Goal: Communication & Community: Ask a question

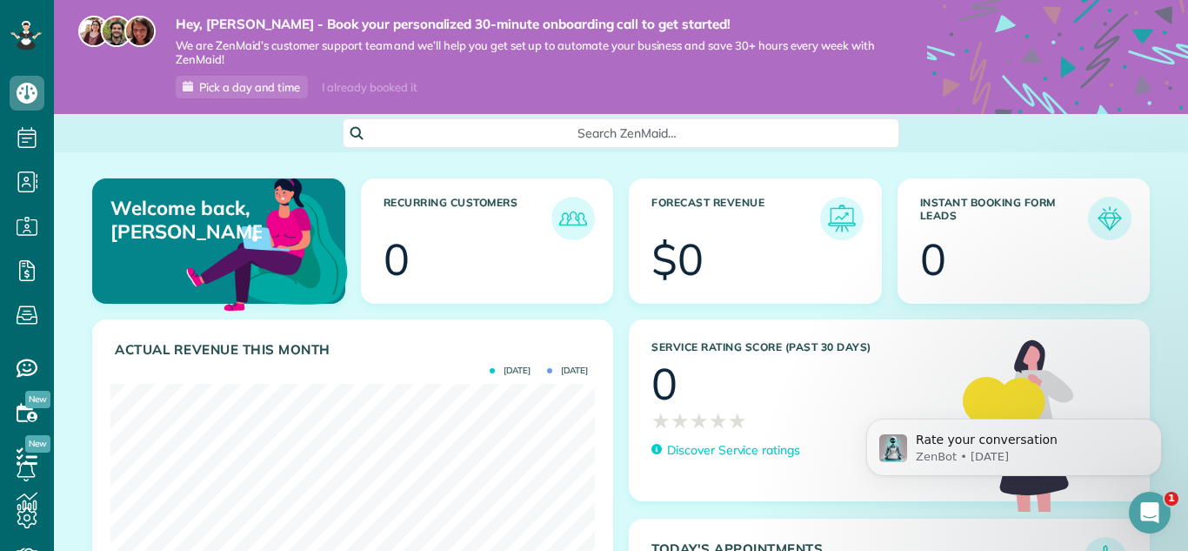
click at [1152, 511] on icon "Open Intercom Messenger" at bounding box center [1150, 512] width 12 height 14
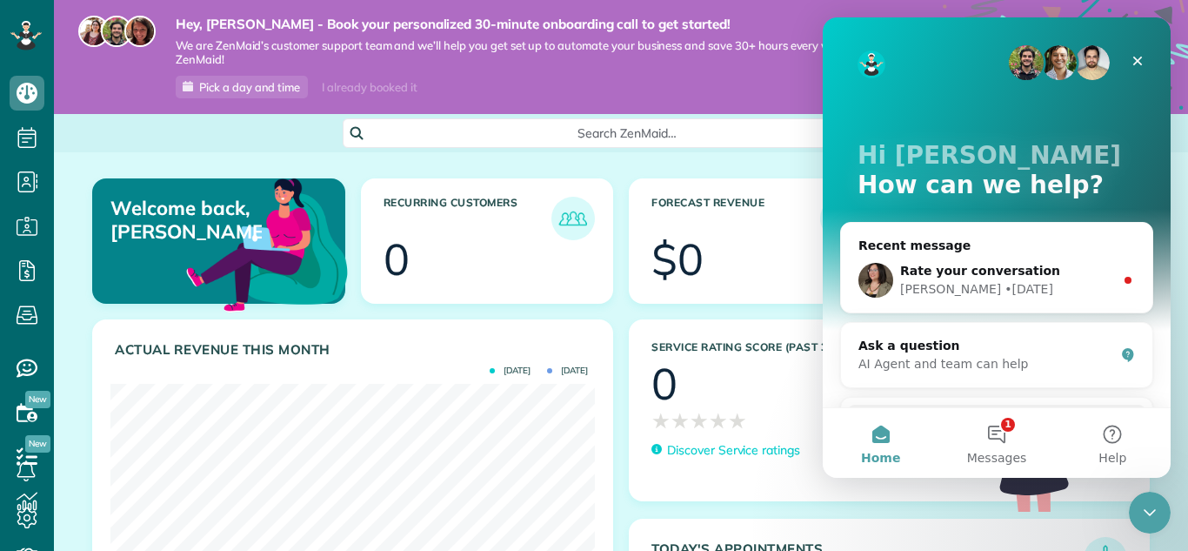
click at [1118, 402] on div "Search for help How to Price Your Booking Form Monthly or Bulk Invoicing How to…" at bounding box center [996, 490] width 311 height 184
click at [1001, 431] on button "1 Messages" at bounding box center [997, 443] width 116 height 70
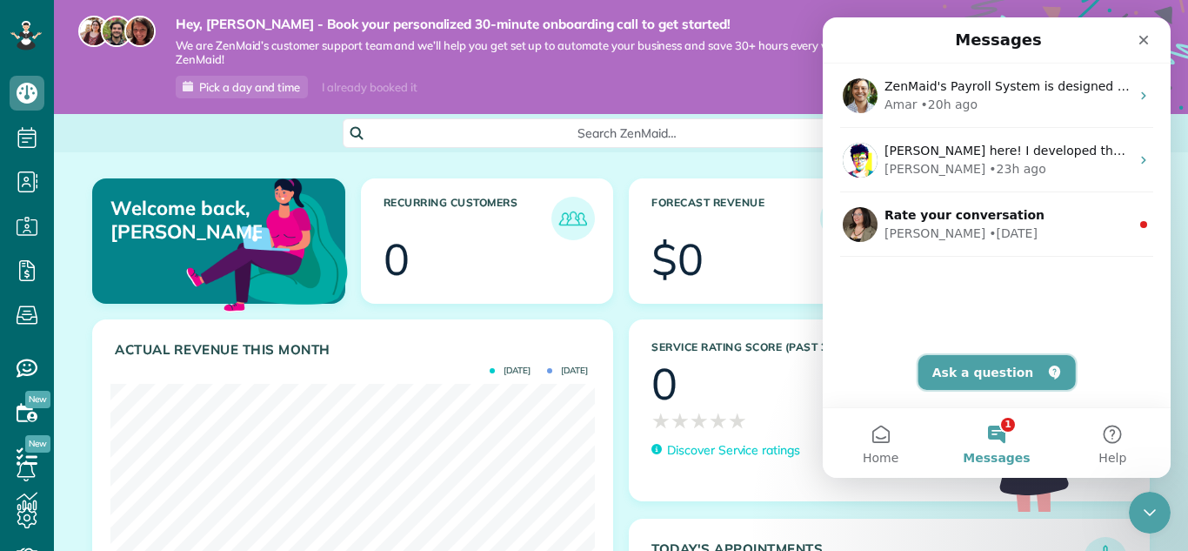
click at [1003, 374] on button "Ask a question" at bounding box center [997, 372] width 157 height 35
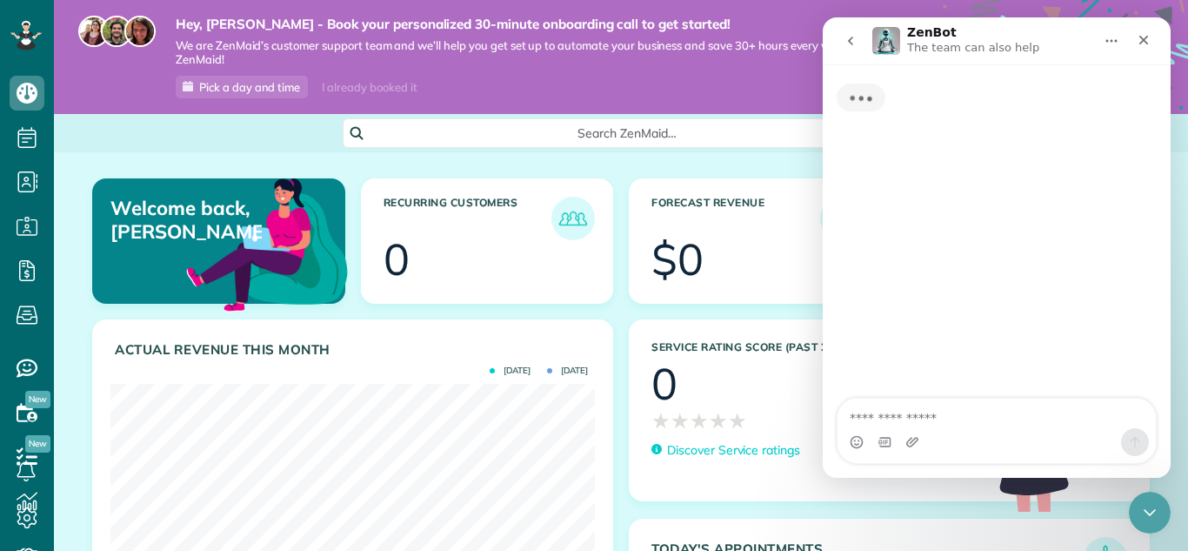
click at [992, 411] on textarea "Ask a question…" at bounding box center [997, 413] width 318 height 30
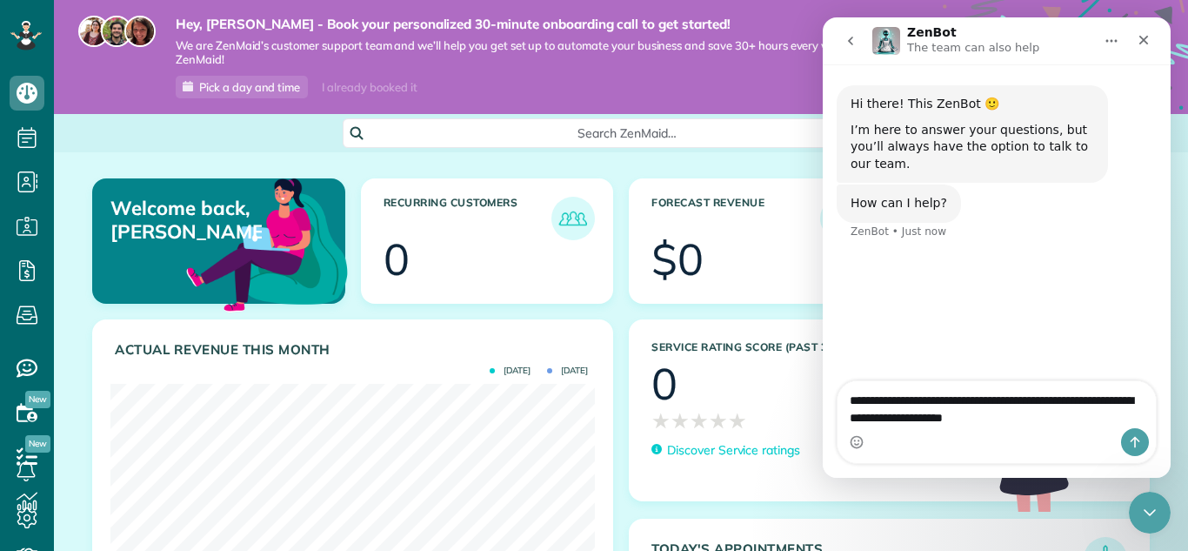
type textarea "**********"
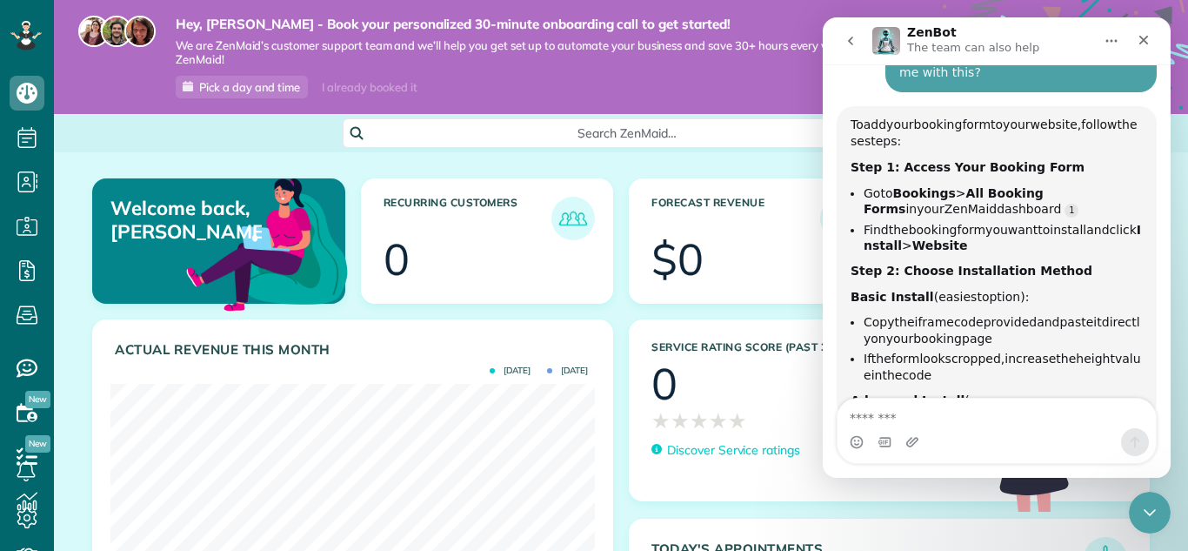
scroll to position [230, 0]
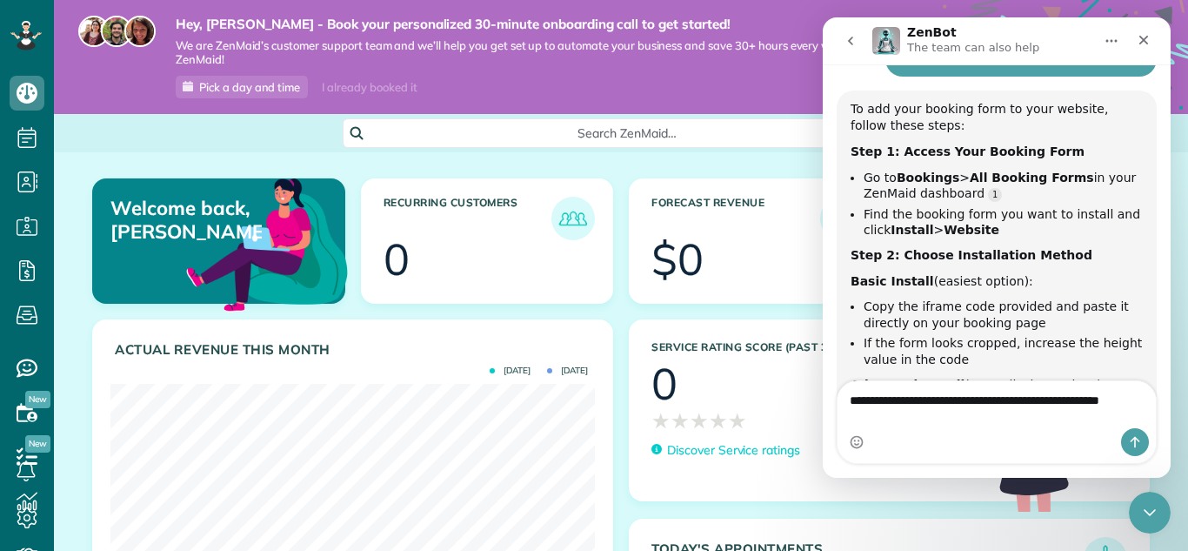
type textarea "**********"
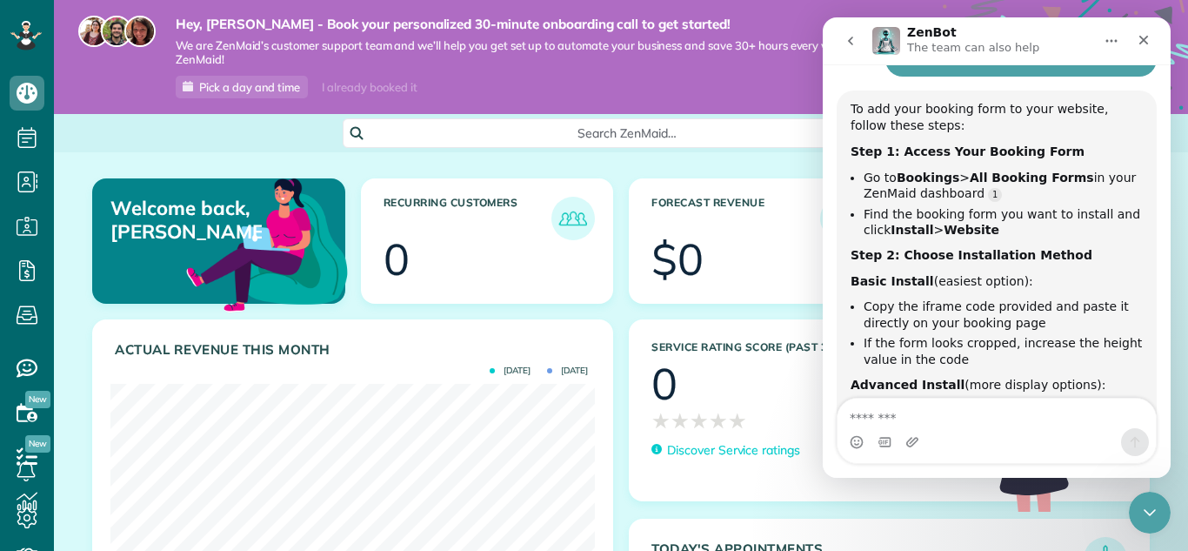
click at [1167, 233] on div "Hi there! This ZenBot 🙂 I’m here to answer your questions, but you’ll always ha…" at bounding box center [997, 375] width 348 height 1086
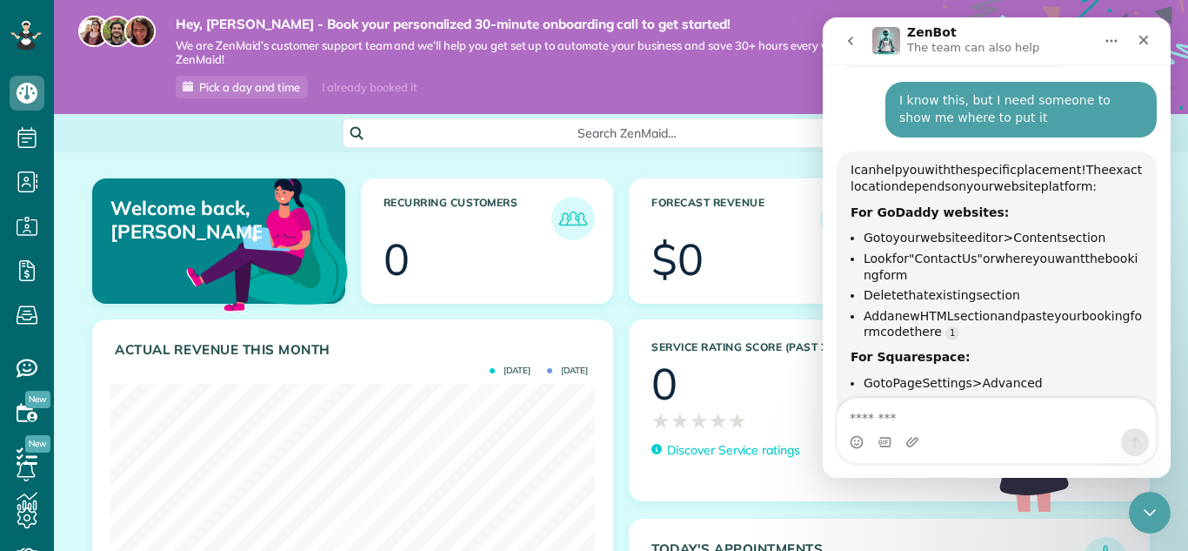
scroll to position [927, 0]
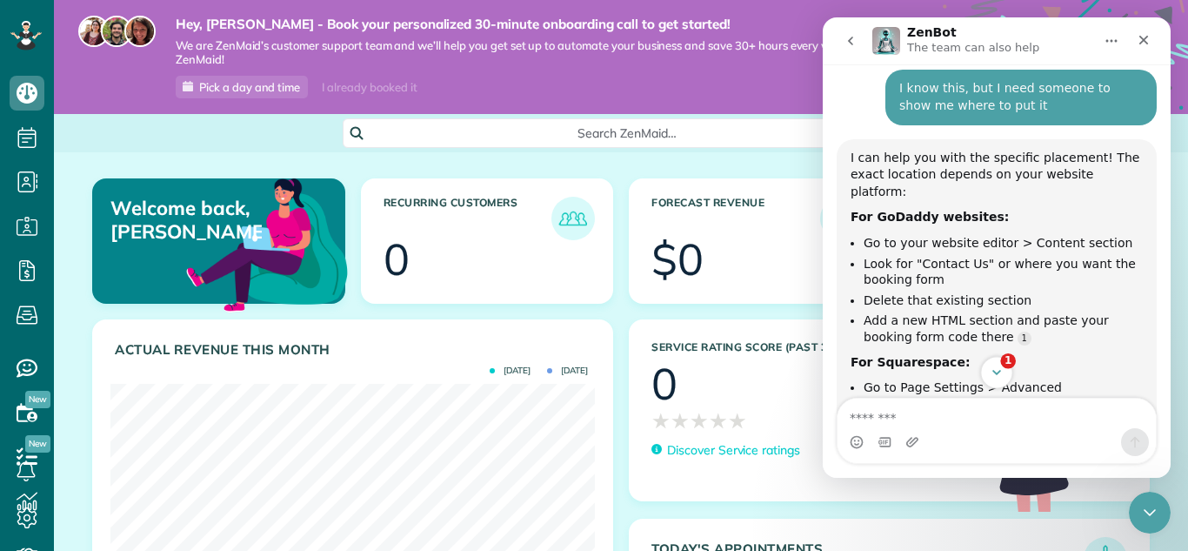
click at [999, 367] on icon "Scroll to bottom" at bounding box center [997, 372] width 16 height 16
click at [1148, 207] on div "I can help you with the specific placement! The exact location depends on your …" at bounding box center [997, 391] width 320 height 504
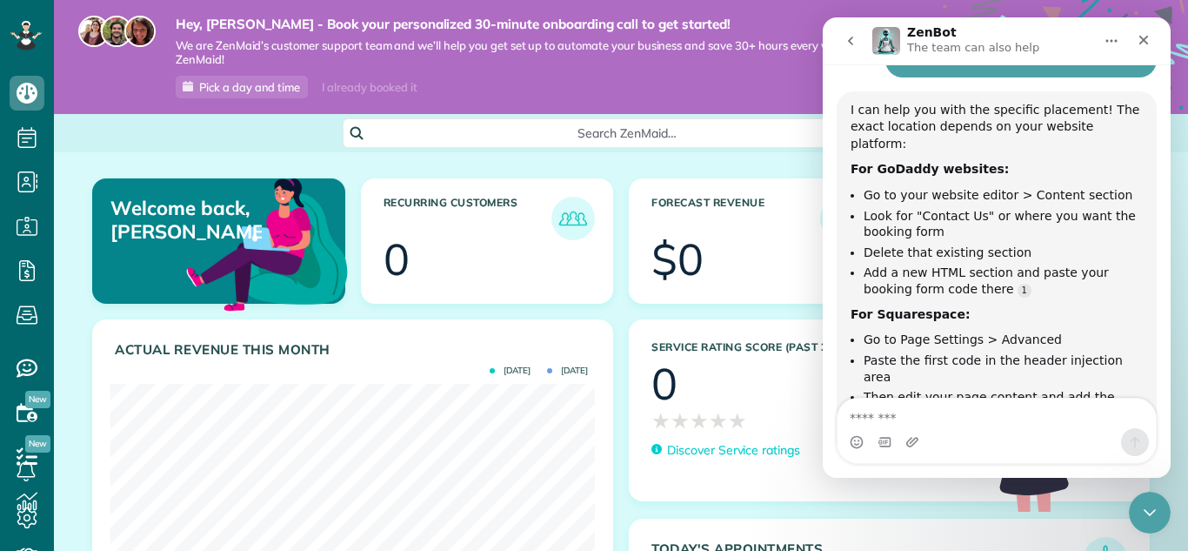
scroll to position [974, 0]
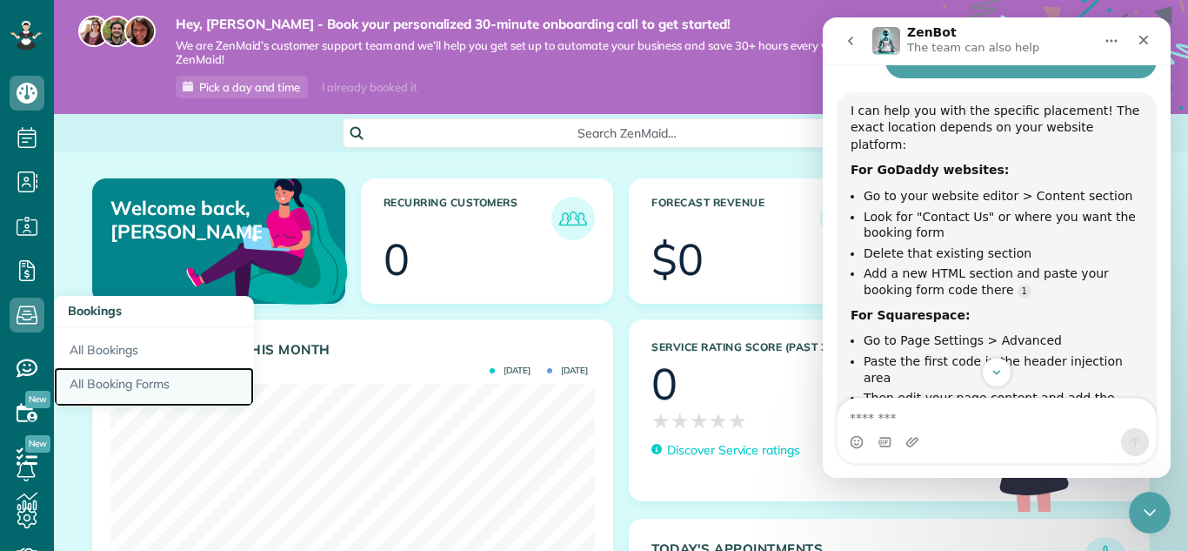
click at [130, 384] on link "All Booking Forms" at bounding box center [154, 387] width 200 height 40
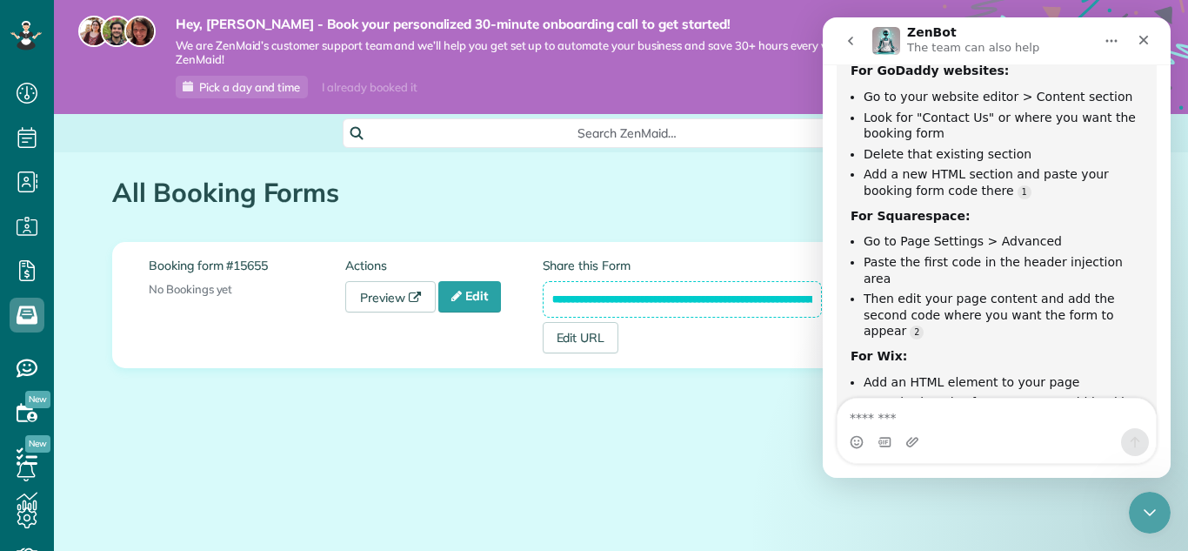
scroll to position [1079, 0]
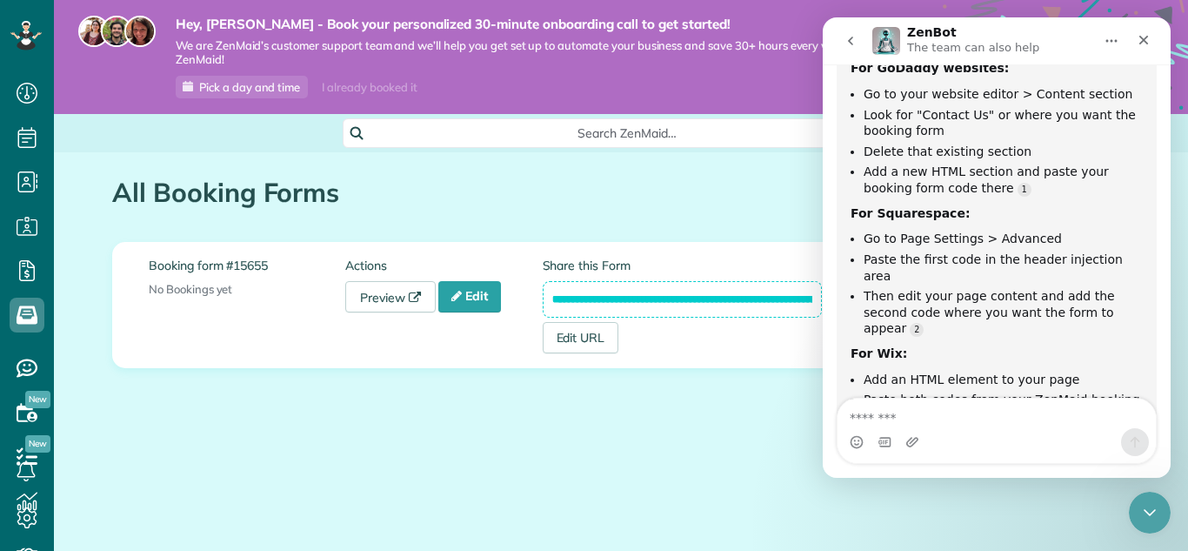
click at [1113, 42] on icon "Home" at bounding box center [1112, 41] width 14 height 14
click at [767, 179] on h1 "All Booking Forms" at bounding box center [542, 192] width 860 height 29
click at [747, 457] on div "**********" at bounding box center [621, 325] width 1044 height 346
click at [1107, 46] on icon "Home" at bounding box center [1112, 41] width 14 height 14
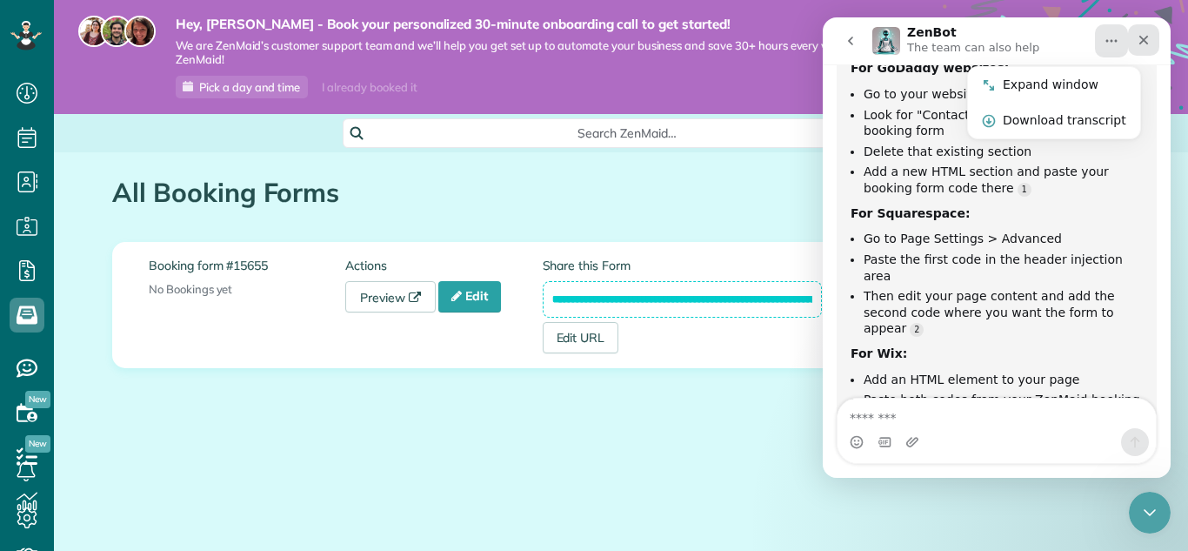
click at [1145, 42] on icon "Close" at bounding box center [1145, 41] width 10 height 10
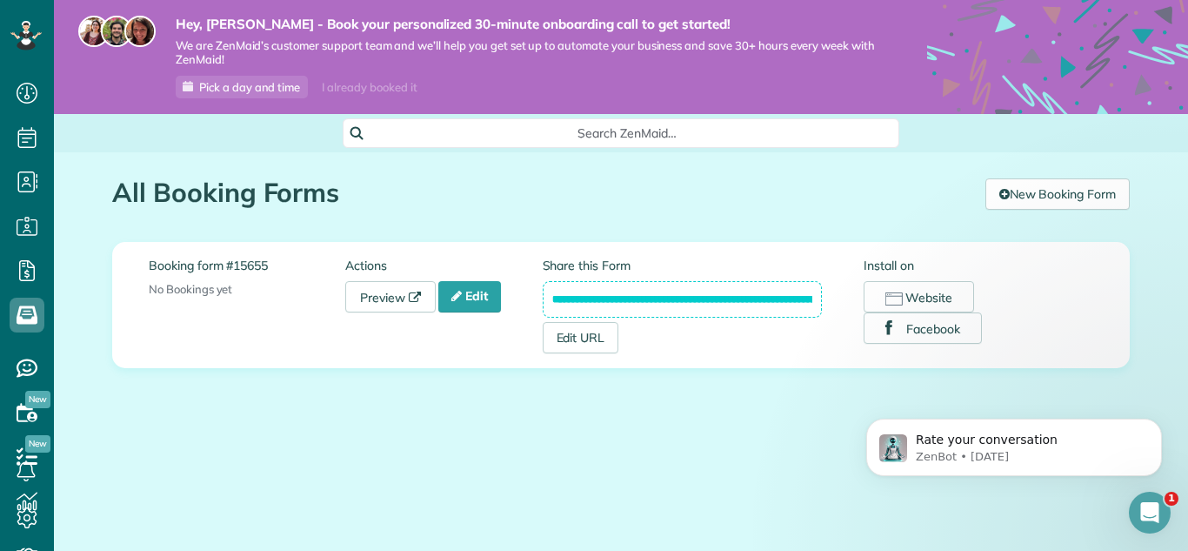
scroll to position [0, 0]
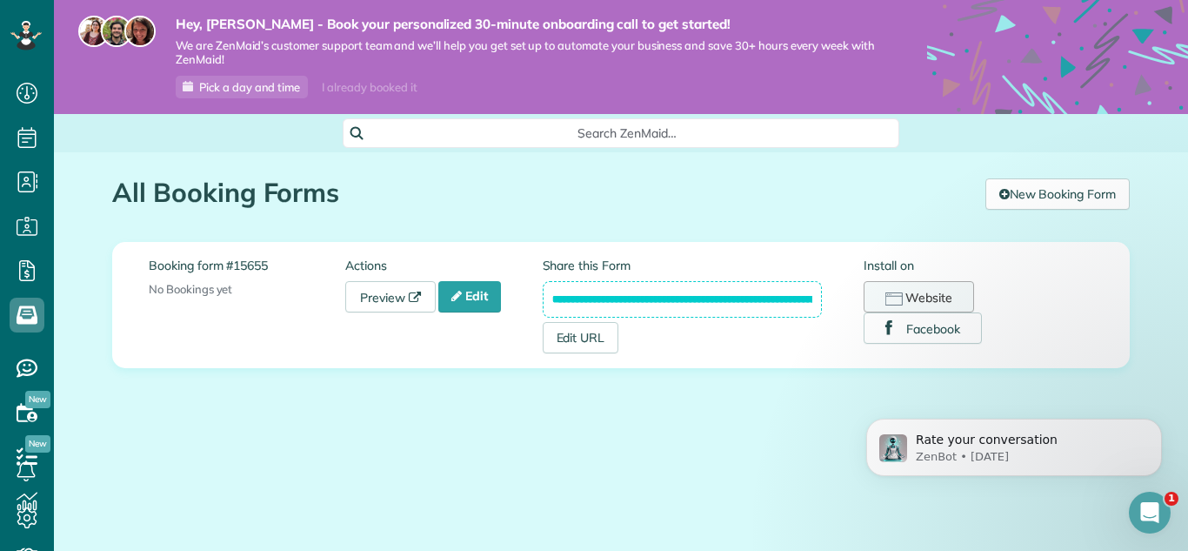
click at [946, 299] on button "Website" at bounding box center [919, 296] width 110 height 31
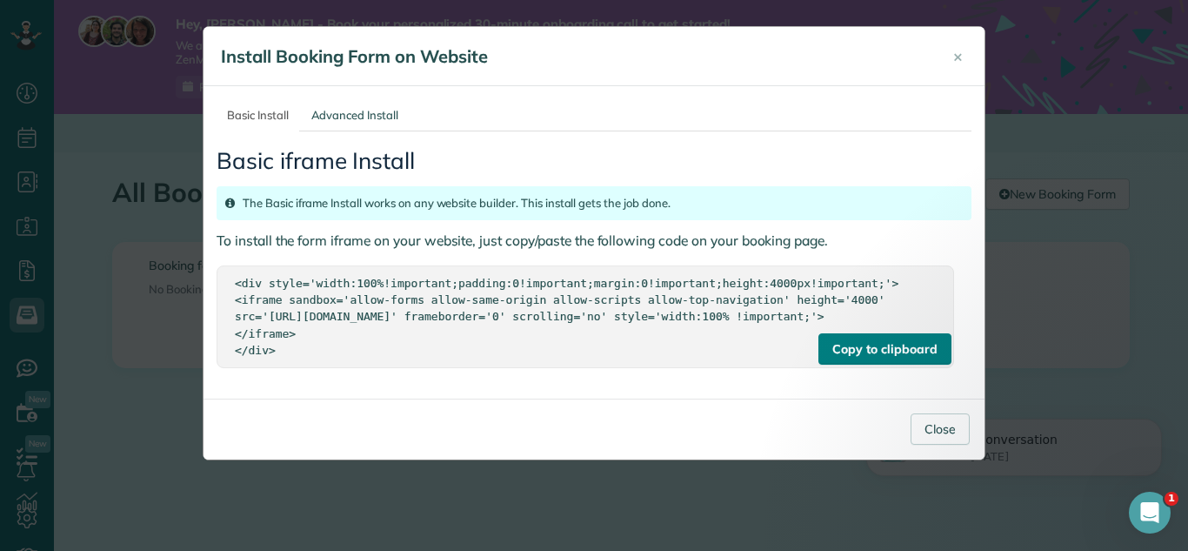
click at [903, 364] on div "Copy to clipboard" at bounding box center [885, 348] width 132 height 31
click at [936, 444] on button "Close" at bounding box center [940, 428] width 59 height 31
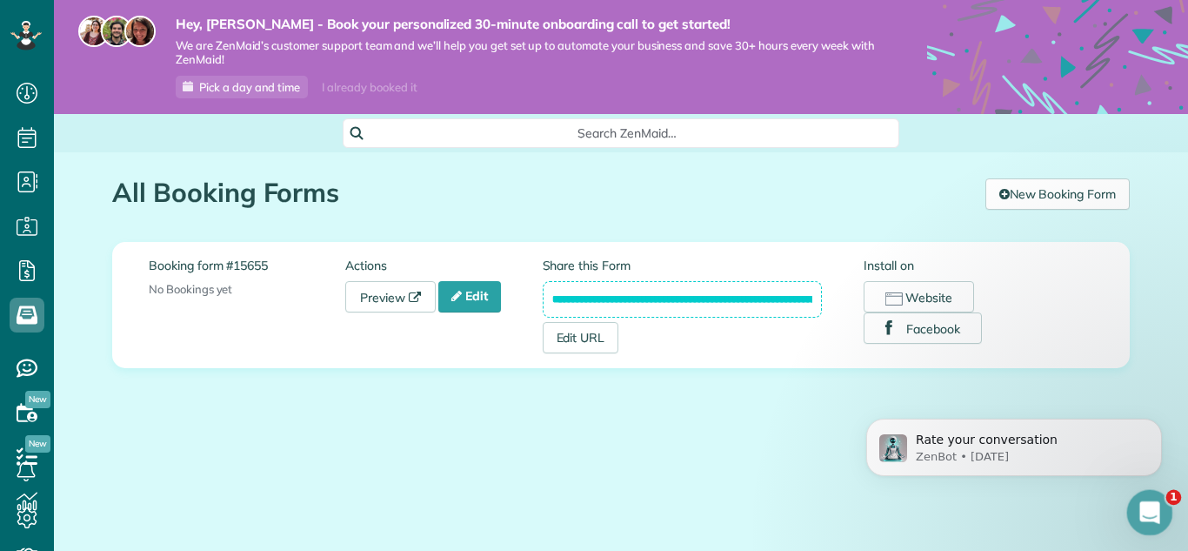
click at [1151, 511] on icon "Open Intercom Messenger" at bounding box center [1147, 510] width 29 height 29
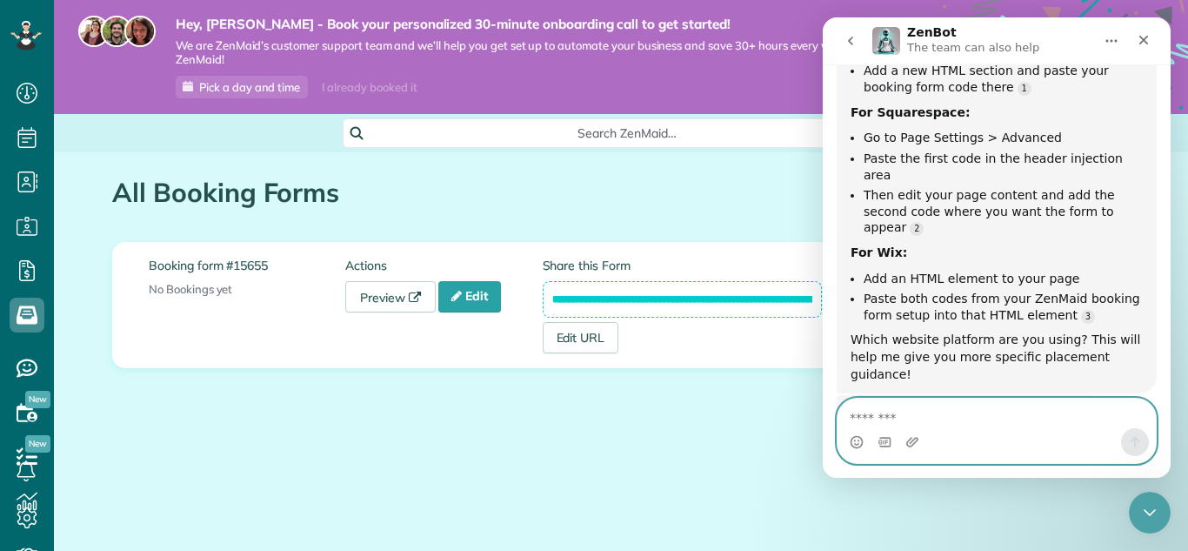
scroll to position [1186, 0]
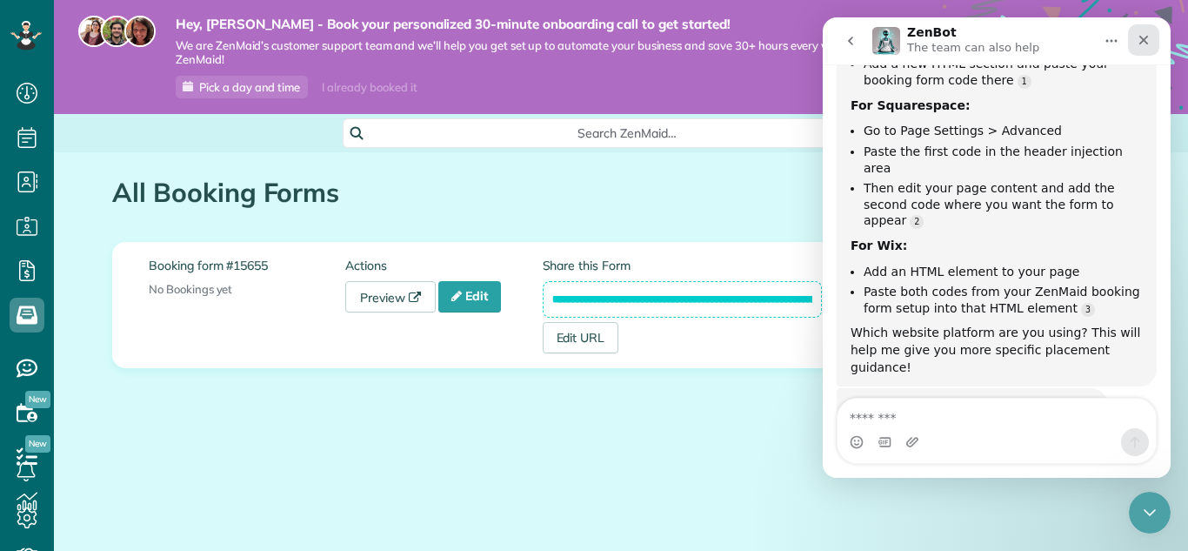
click at [1140, 43] on icon "Close" at bounding box center [1145, 41] width 10 height 10
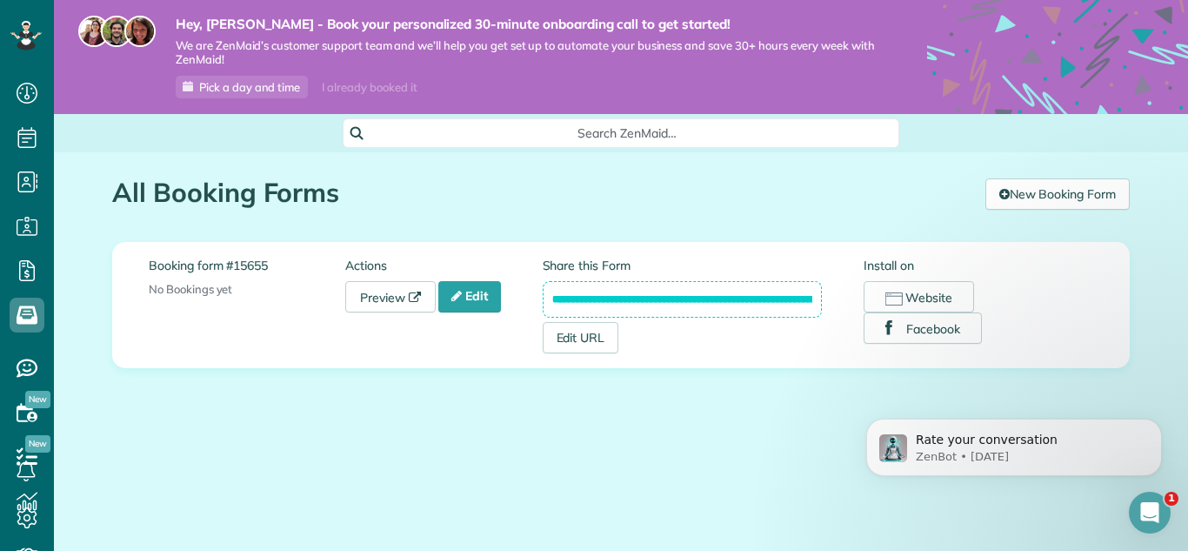
scroll to position [0, 0]
click at [922, 298] on button "Website" at bounding box center [919, 296] width 110 height 31
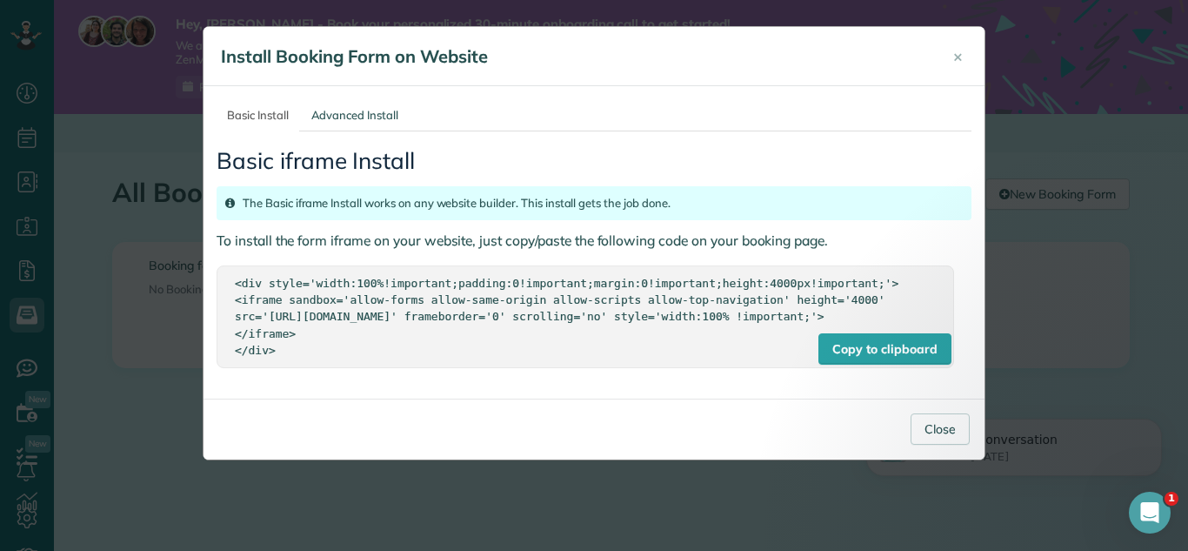
drag, startPoint x: 232, startPoint y: 280, endPoint x: 285, endPoint y: 372, distance: 106.4
click at [285, 367] on div "Copy to clipboard <div style='width:100%!important;padding:0!important;margin:0…" at bounding box center [586, 316] width 738 height 102
copy div "<div style='width:100%!important;padding:0!important;margin:0!important;height:…"
click at [941, 444] on button "Close" at bounding box center [940, 428] width 59 height 31
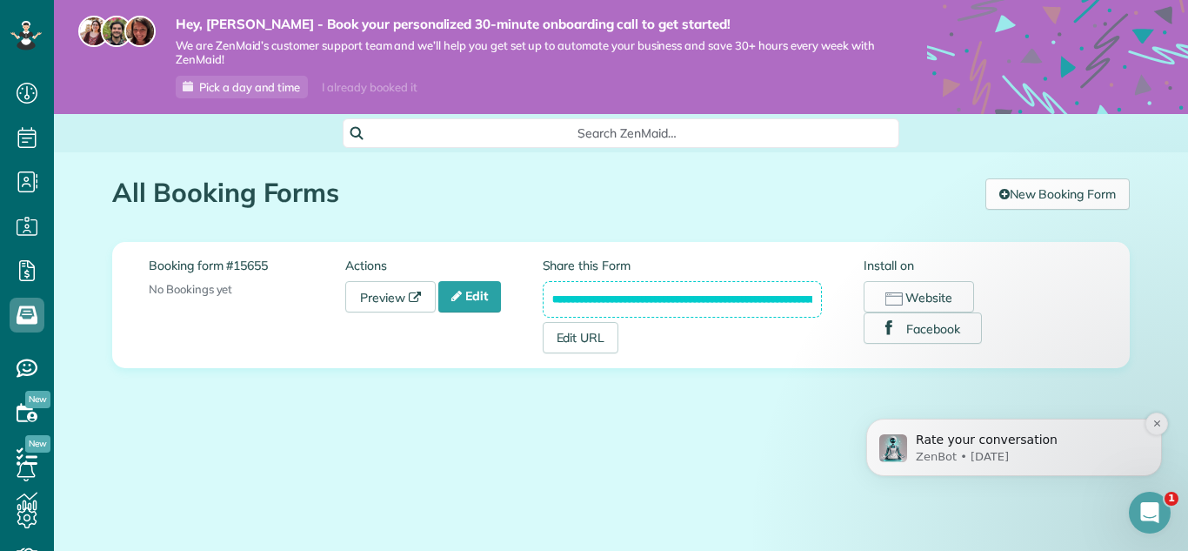
click at [980, 461] on p "ZenBot • [DATE]" at bounding box center [1028, 457] width 224 height 16
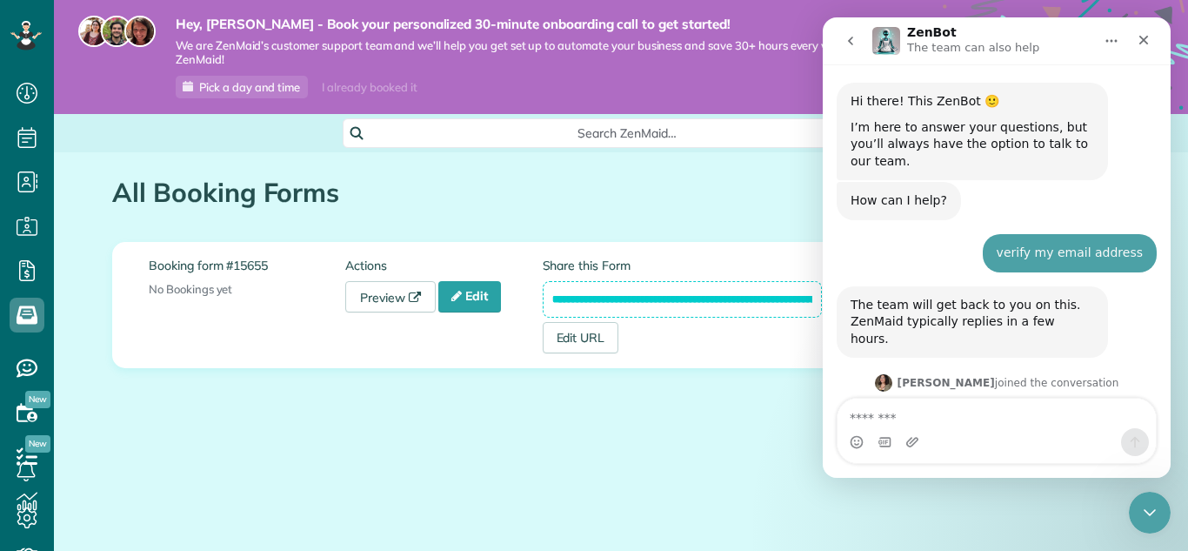
scroll to position [2, 0]
click at [997, 368] on icon "Scroll to bottom" at bounding box center [997, 372] width 16 height 16
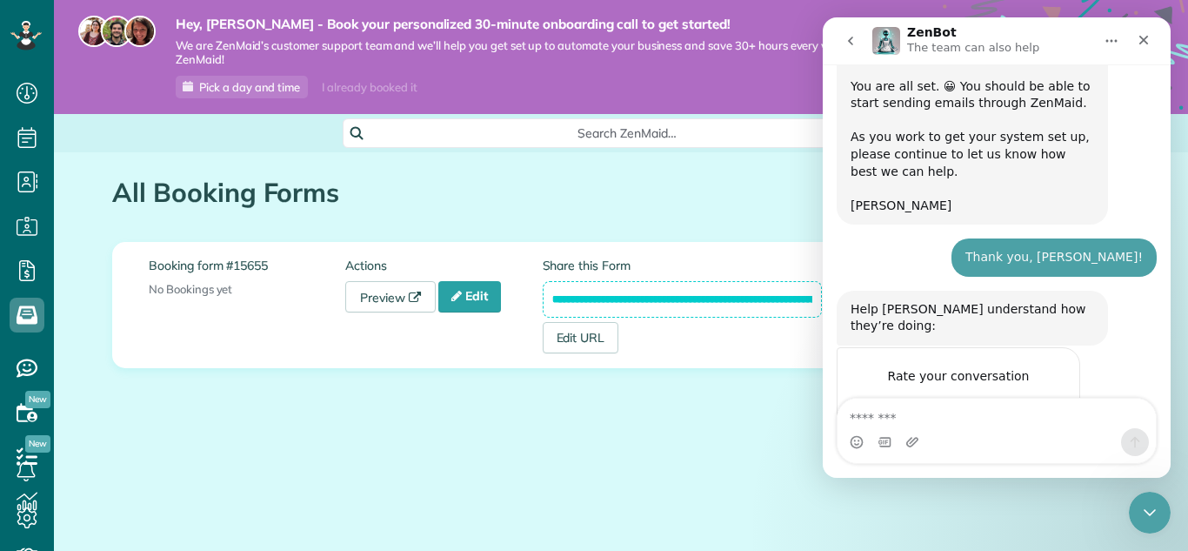
scroll to position [400, 0]
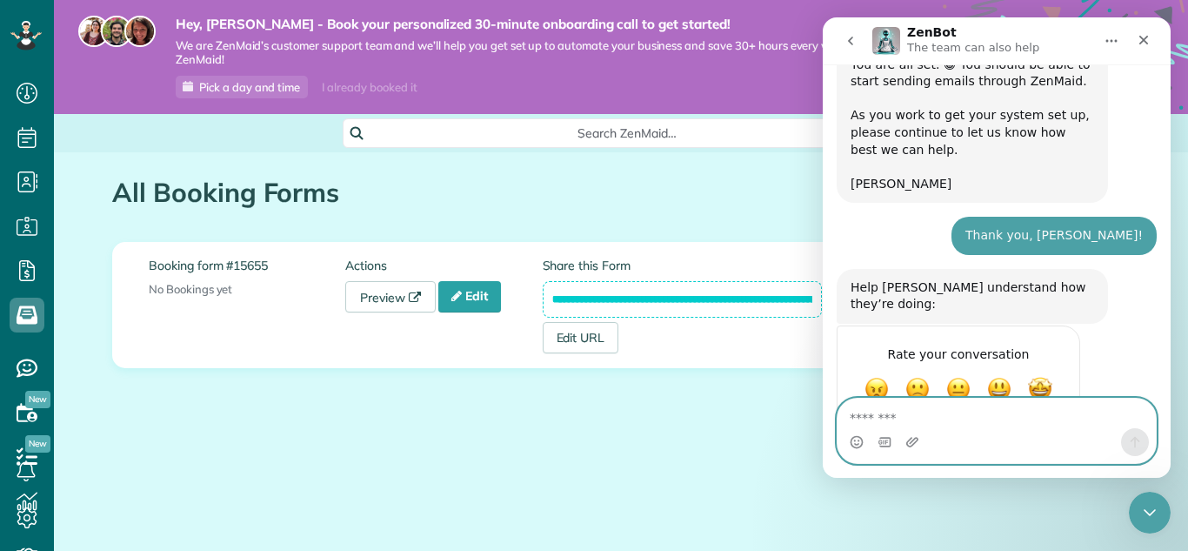
click at [987, 423] on textarea "Message…" at bounding box center [997, 413] width 318 height 30
type textarea "**********"
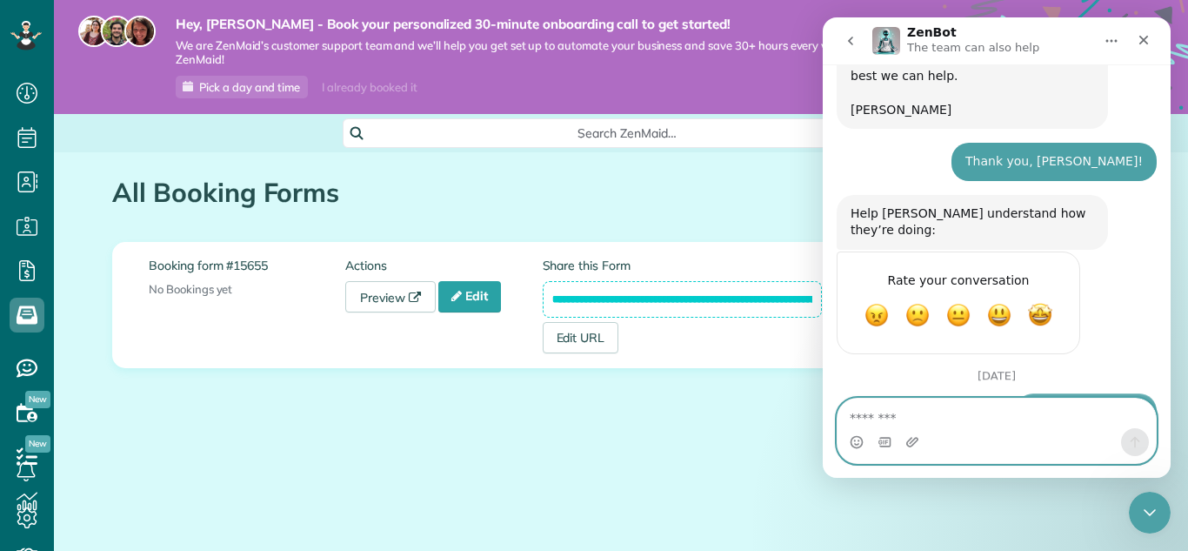
scroll to position [476, 0]
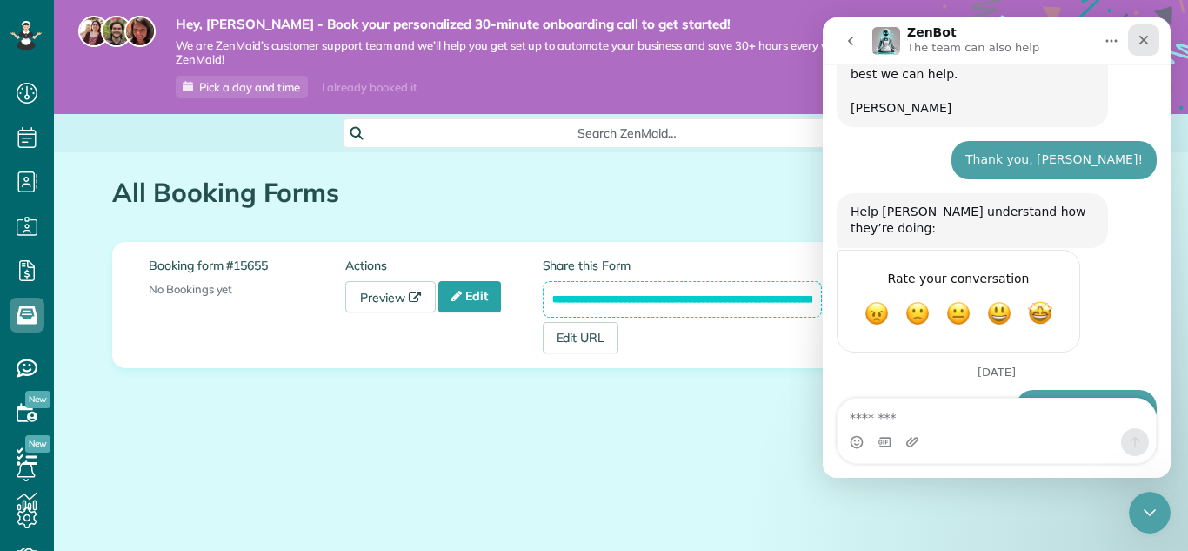
click at [1138, 43] on icon "Close" at bounding box center [1144, 40] width 14 height 14
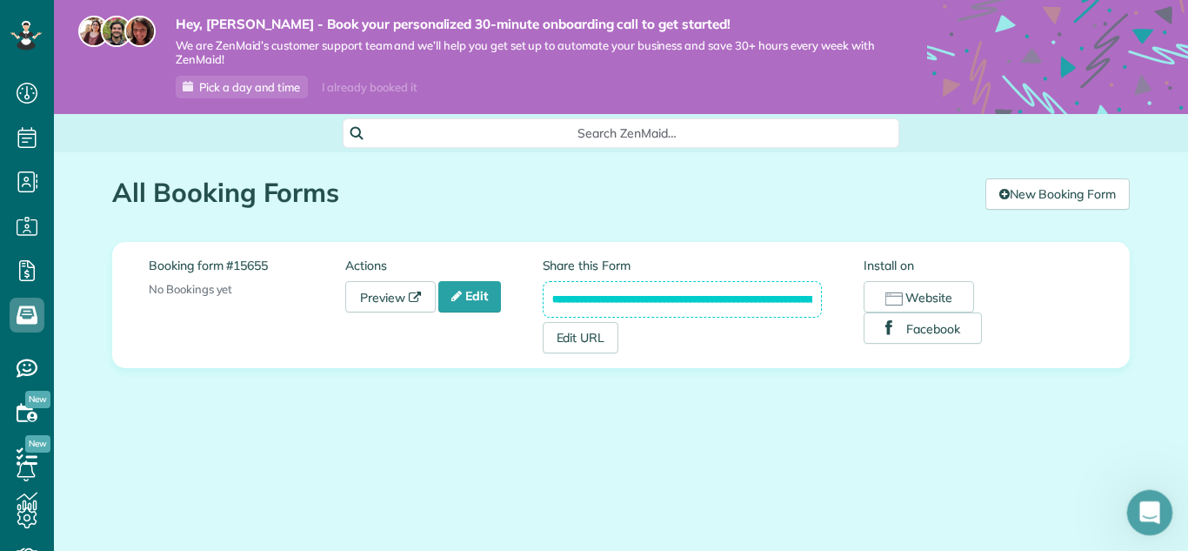
click at [1148, 508] on icon "Open Intercom Messenger" at bounding box center [1147, 510] width 29 height 29
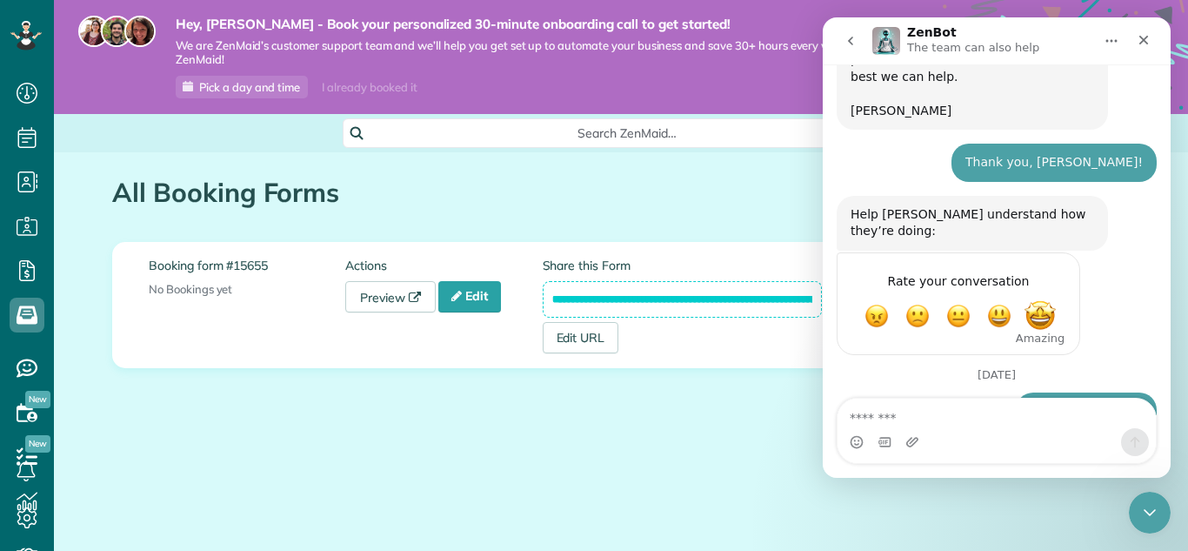
click at [1040, 300] on span "Amazing" at bounding box center [1040, 315] width 31 height 31
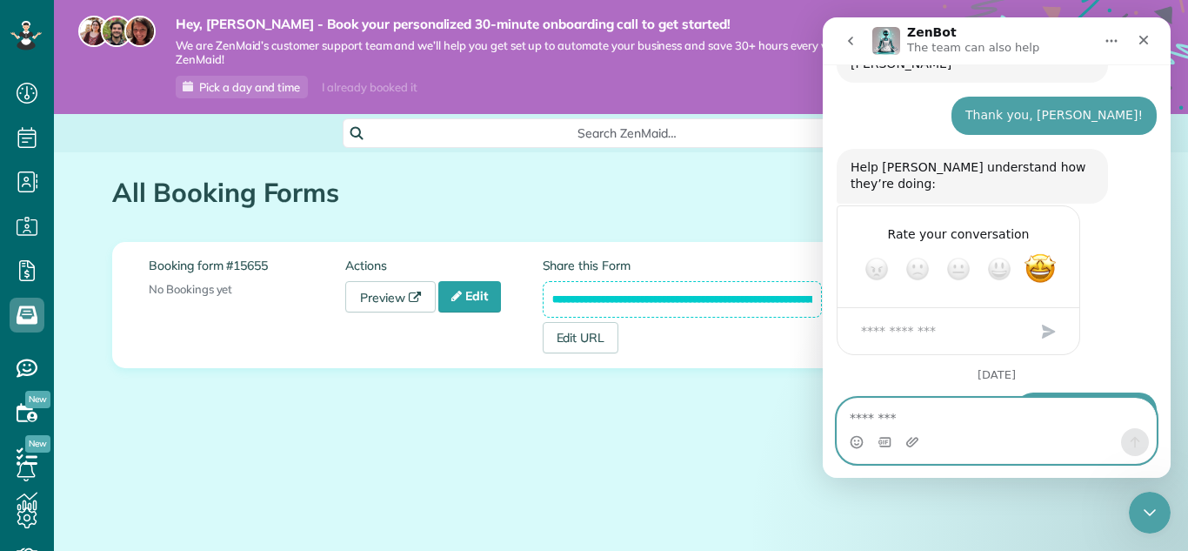
click at [1062, 425] on textarea "Message…" at bounding box center [997, 413] width 318 height 30
click at [858, 46] on button "go back" at bounding box center [850, 40] width 33 height 33
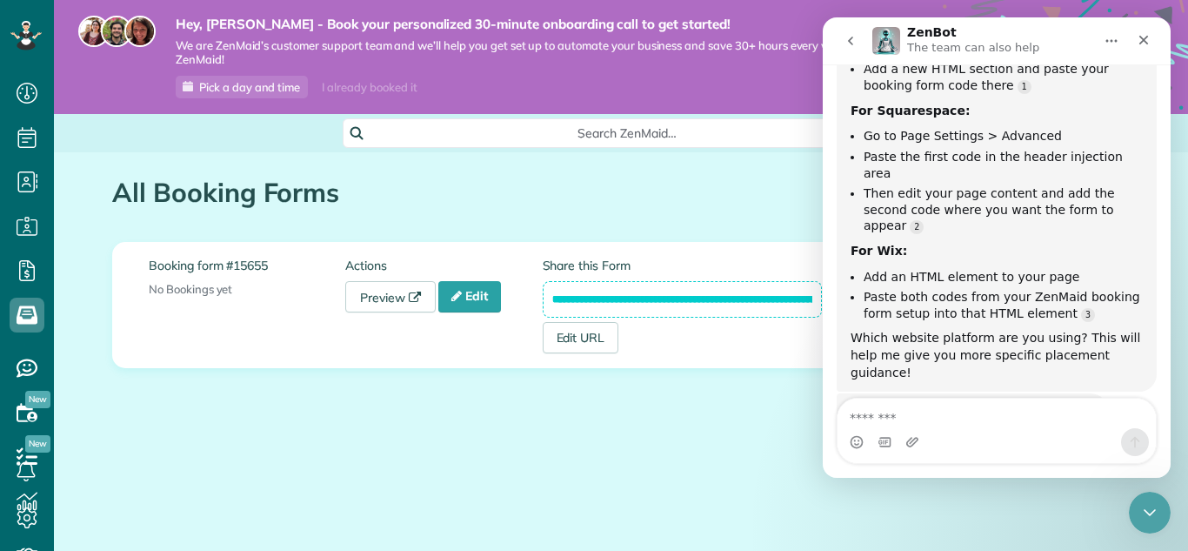
scroll to position [1186, 0]
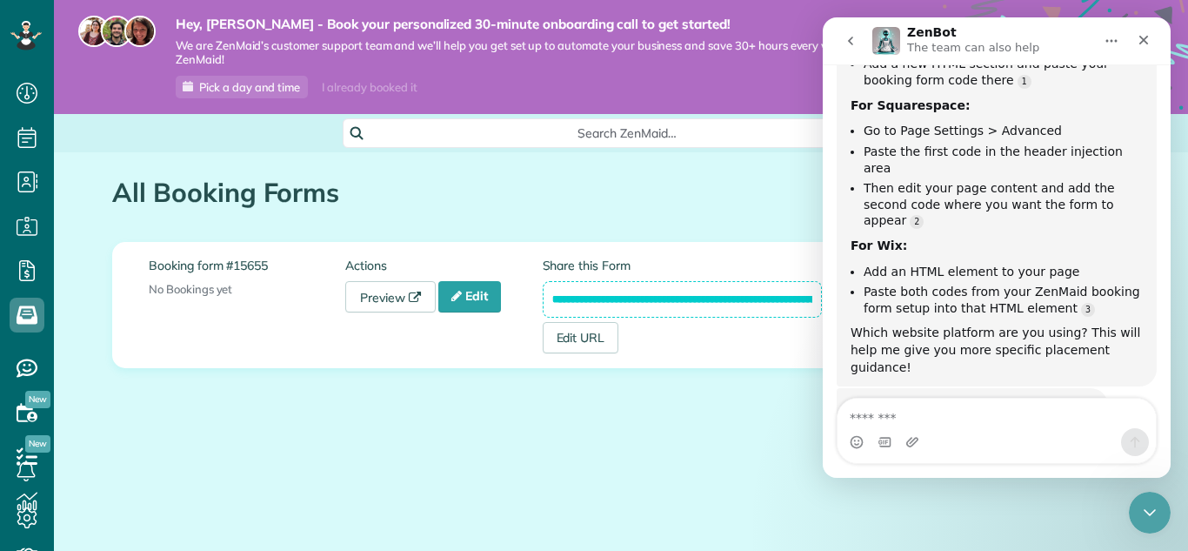
click at [979, 415] on textarea "Message…" at bounding box center [997, 413] width 318 height 30
type textarea "**********"
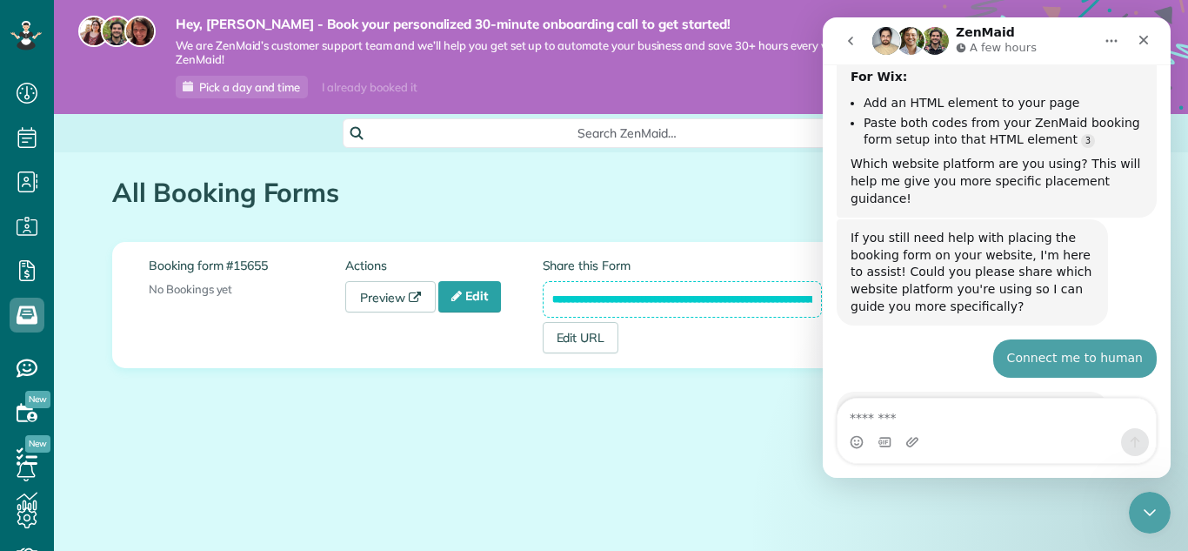
scroll to position [1356, 0]
click at [671, 464] on div "**********" at bounding box center [621, 325] width 1044 height 346
